Goal: Information Seeking & Learning: Learn about a topic

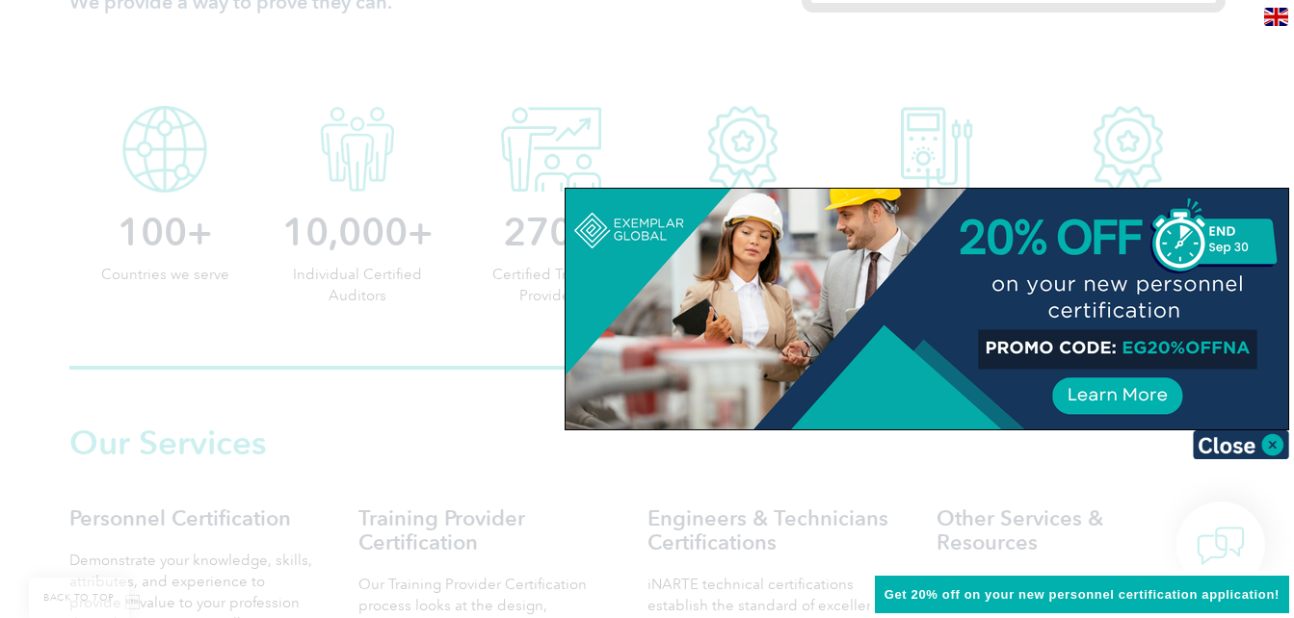
scroll to position [963, 0]
click at [1275, 445] on img at bounding box center [1240, 445] width 96 height 29
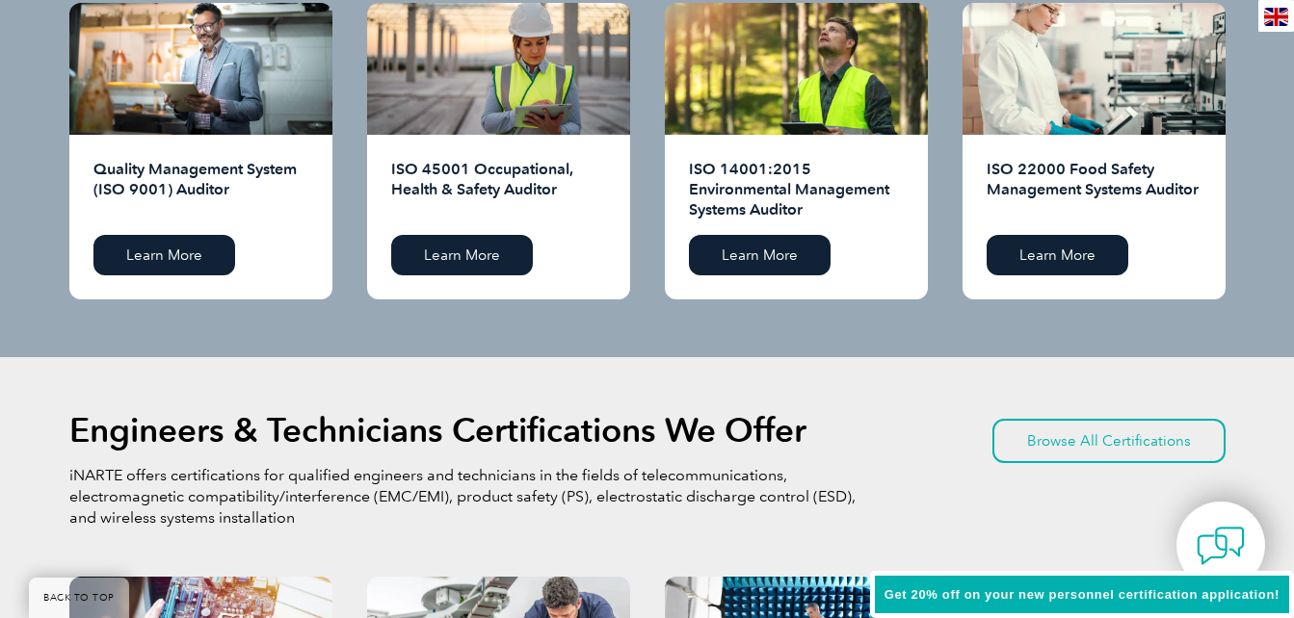
scroll to position [1926, 0]
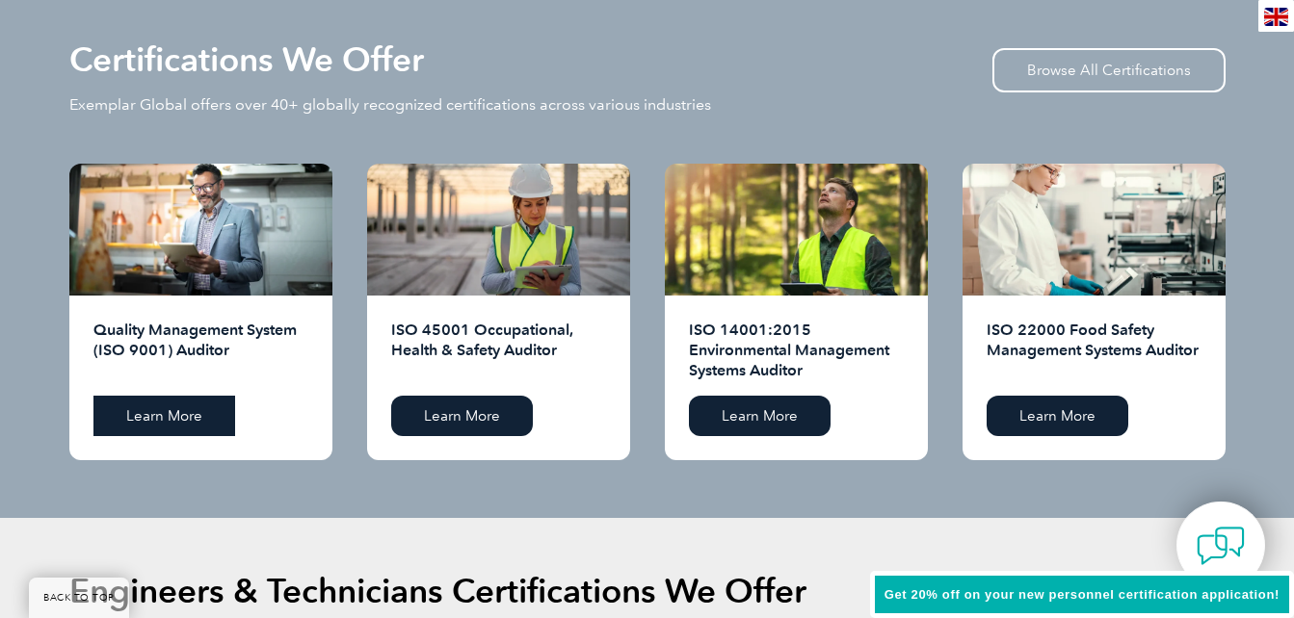
click at [171, 417] on link "Learn More" at bounding box center [164, 416] width 142 height 40
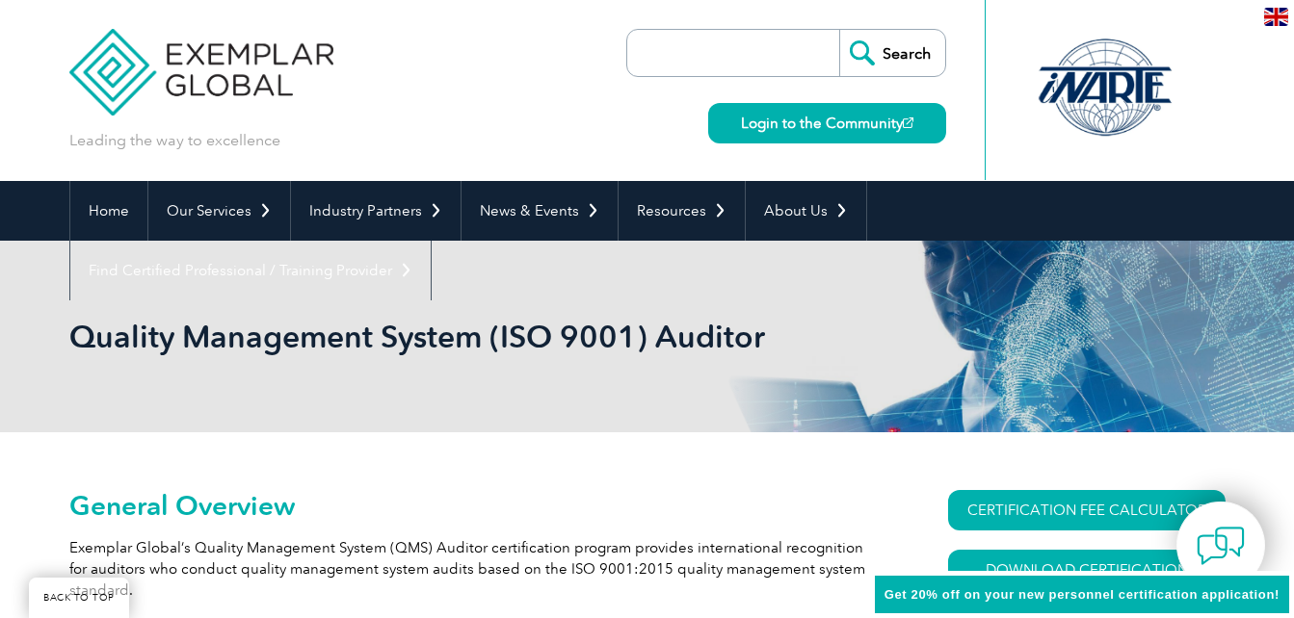
scroll to position [301, 0]
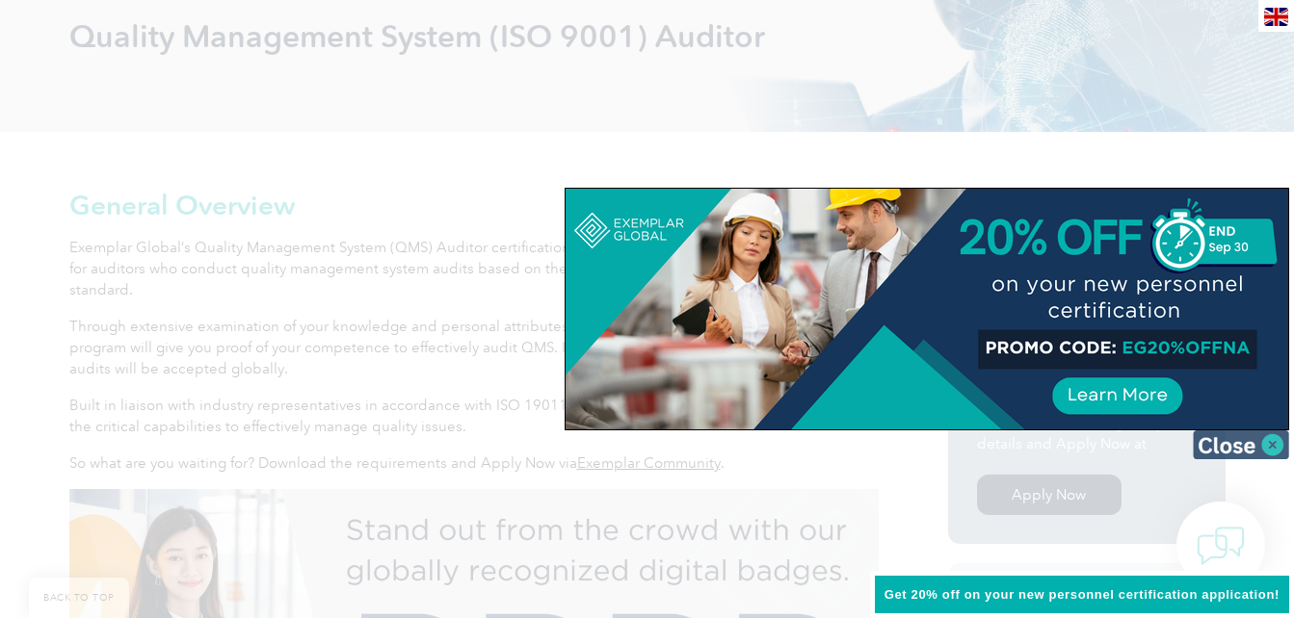
click at [1228, 447] on img at bounding box center [1240, 445] width 96 height 29
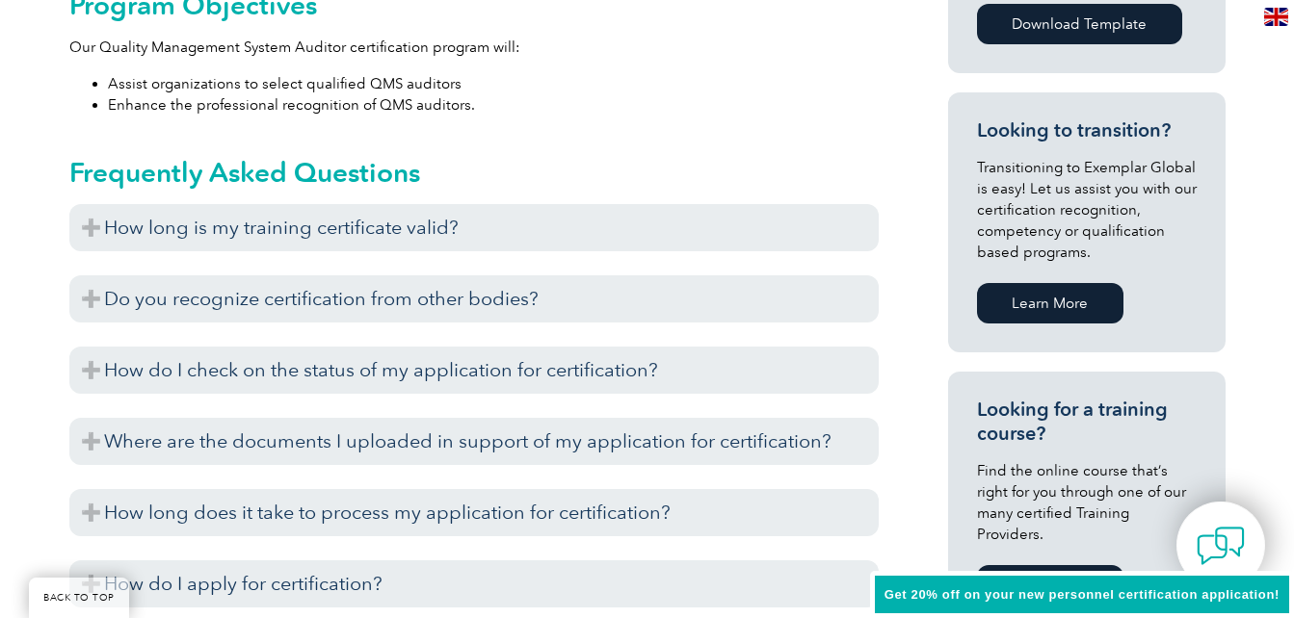
scroll to position [1104, 0]
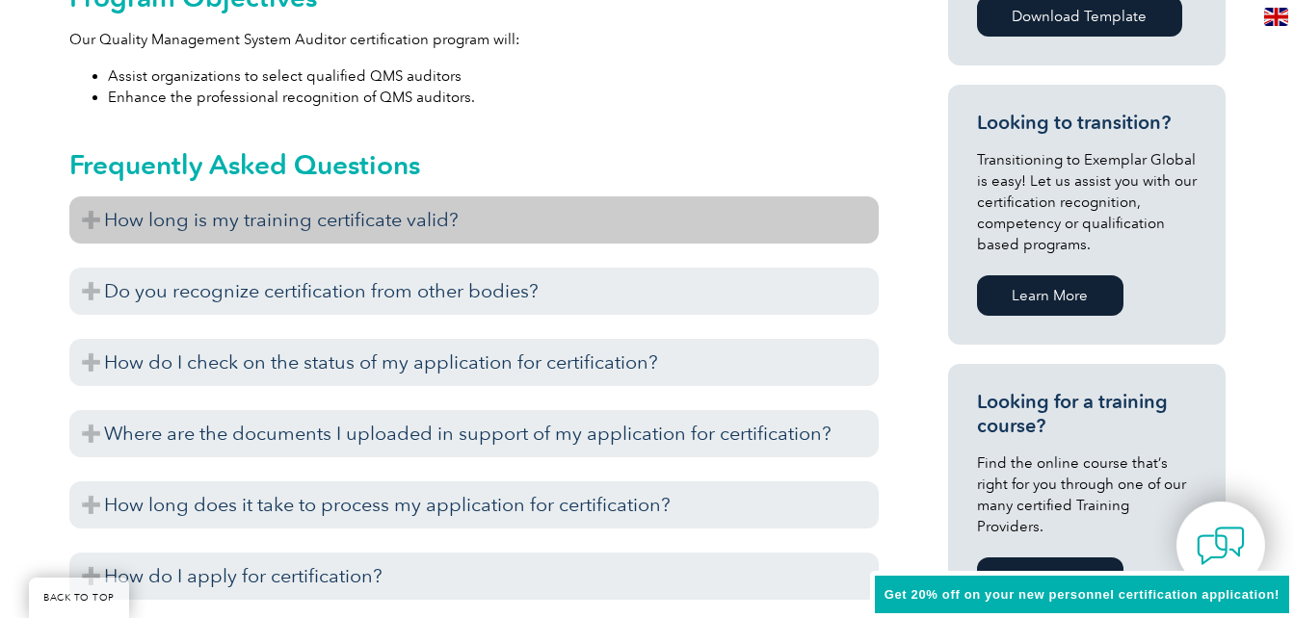
click at [313, 228] on h3 "How long is my training certificate valid?" at bounding box center [473, 219] width 809 height 47
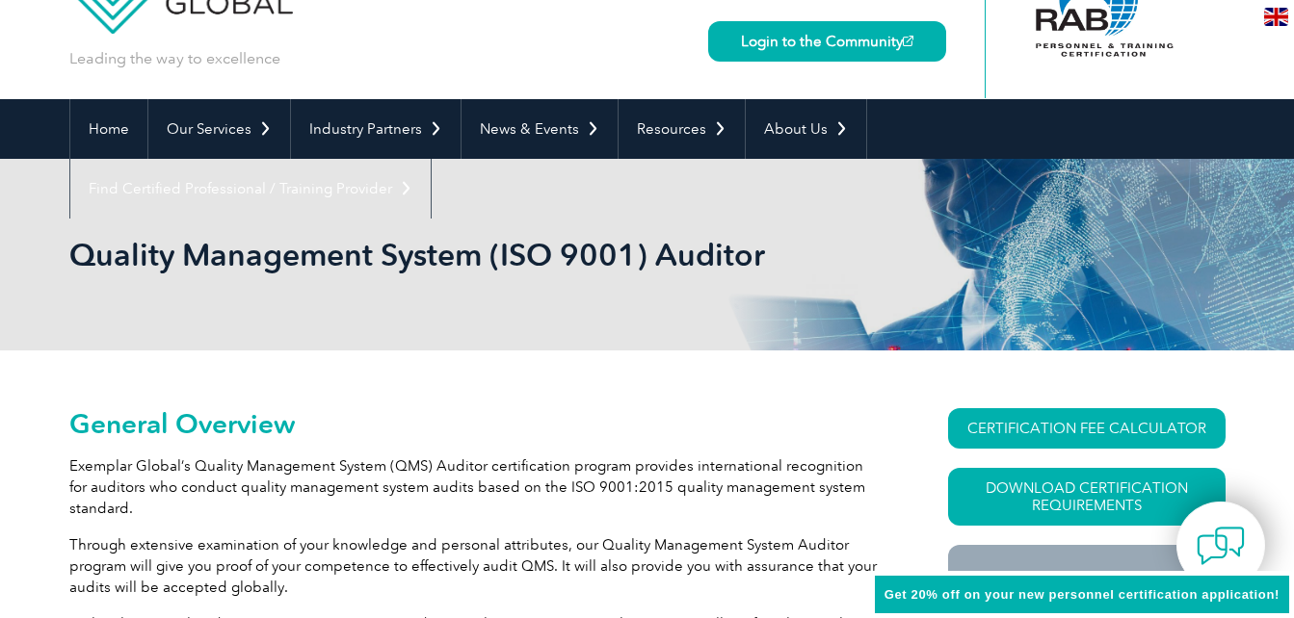
scroll to position [0, 0]
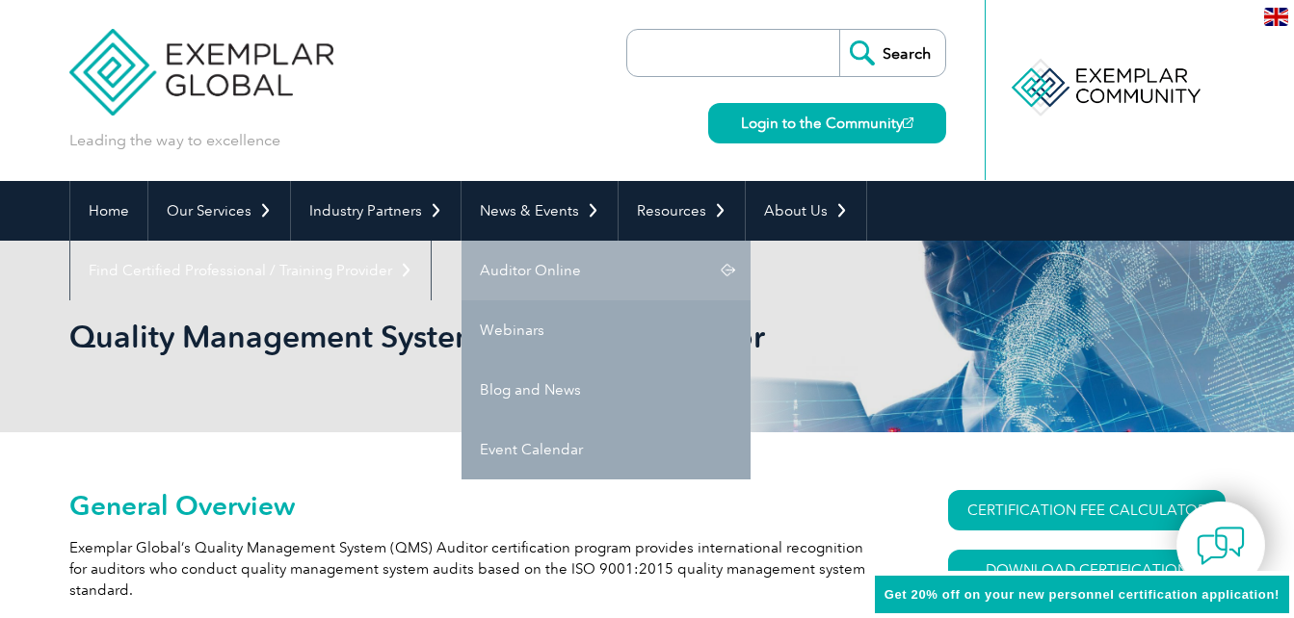
click at [550, 278] on link "Auditor Online" at bounding box center [605, 271] width 289 height 60
